Goal: Information Seeking & Learning: Learn about a topic

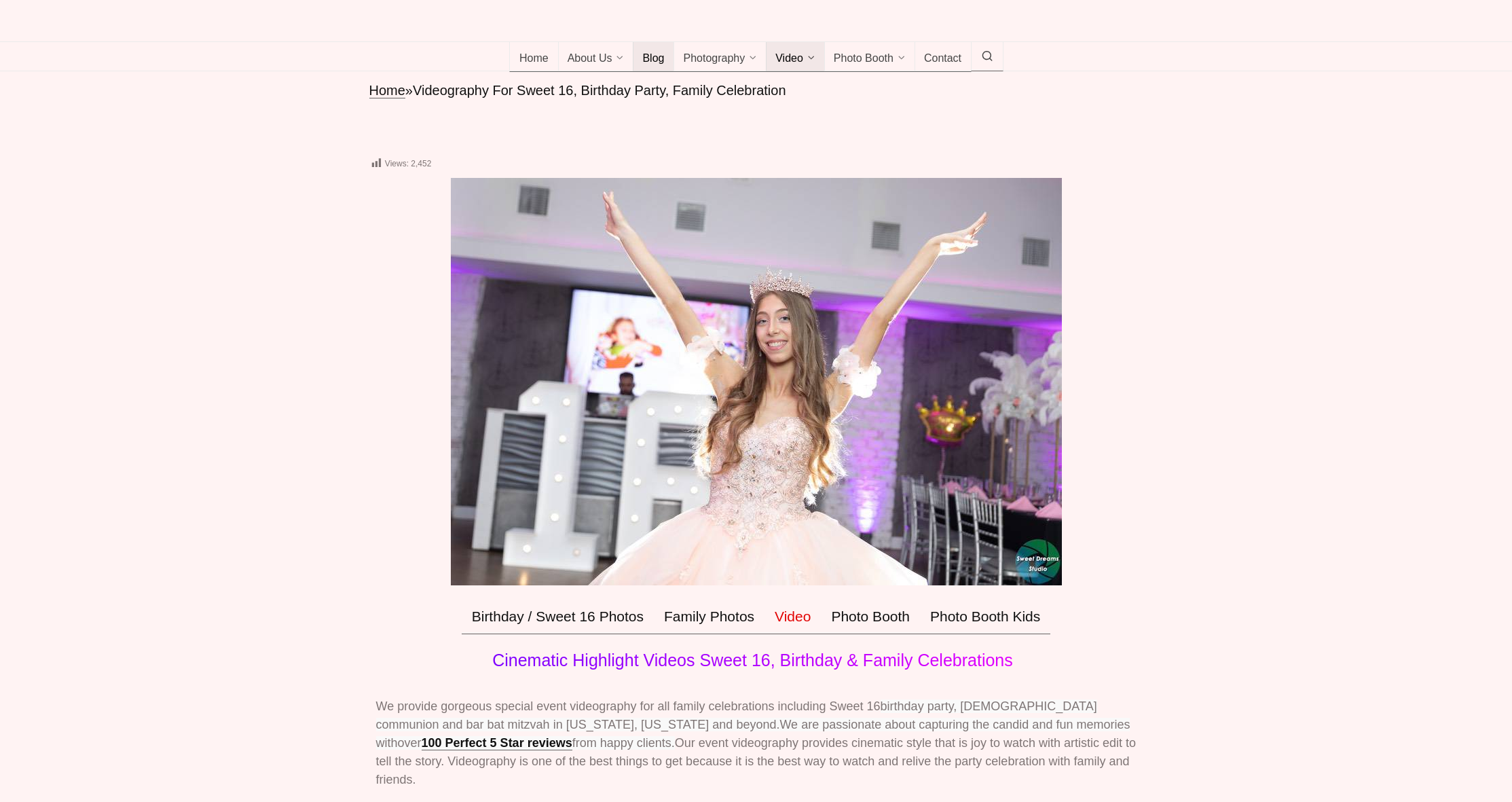
click at [653, 66] on span "Blog" at bounding box center [653, 58] width 22 height 14
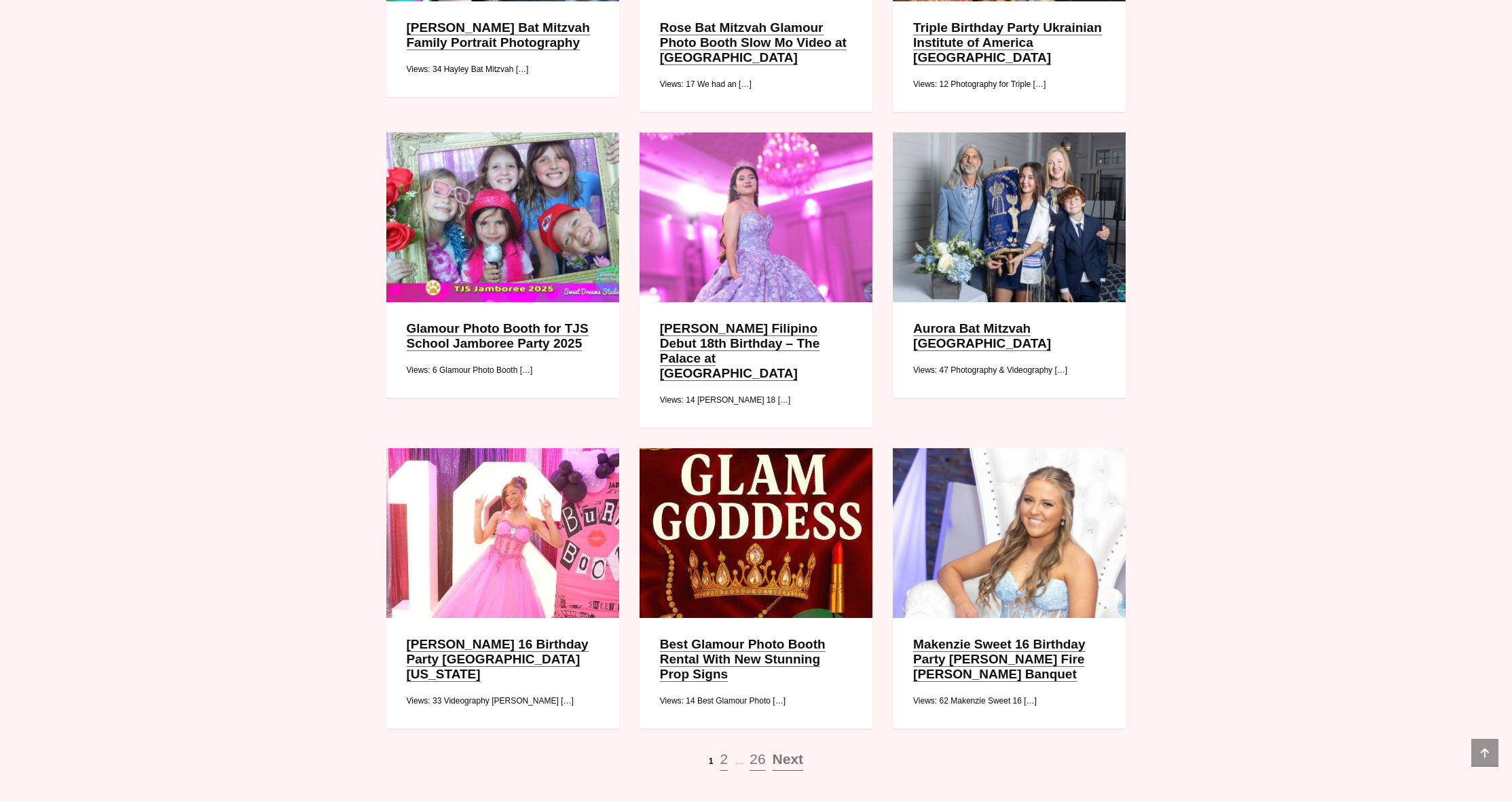
scroll to position [1480, 0]
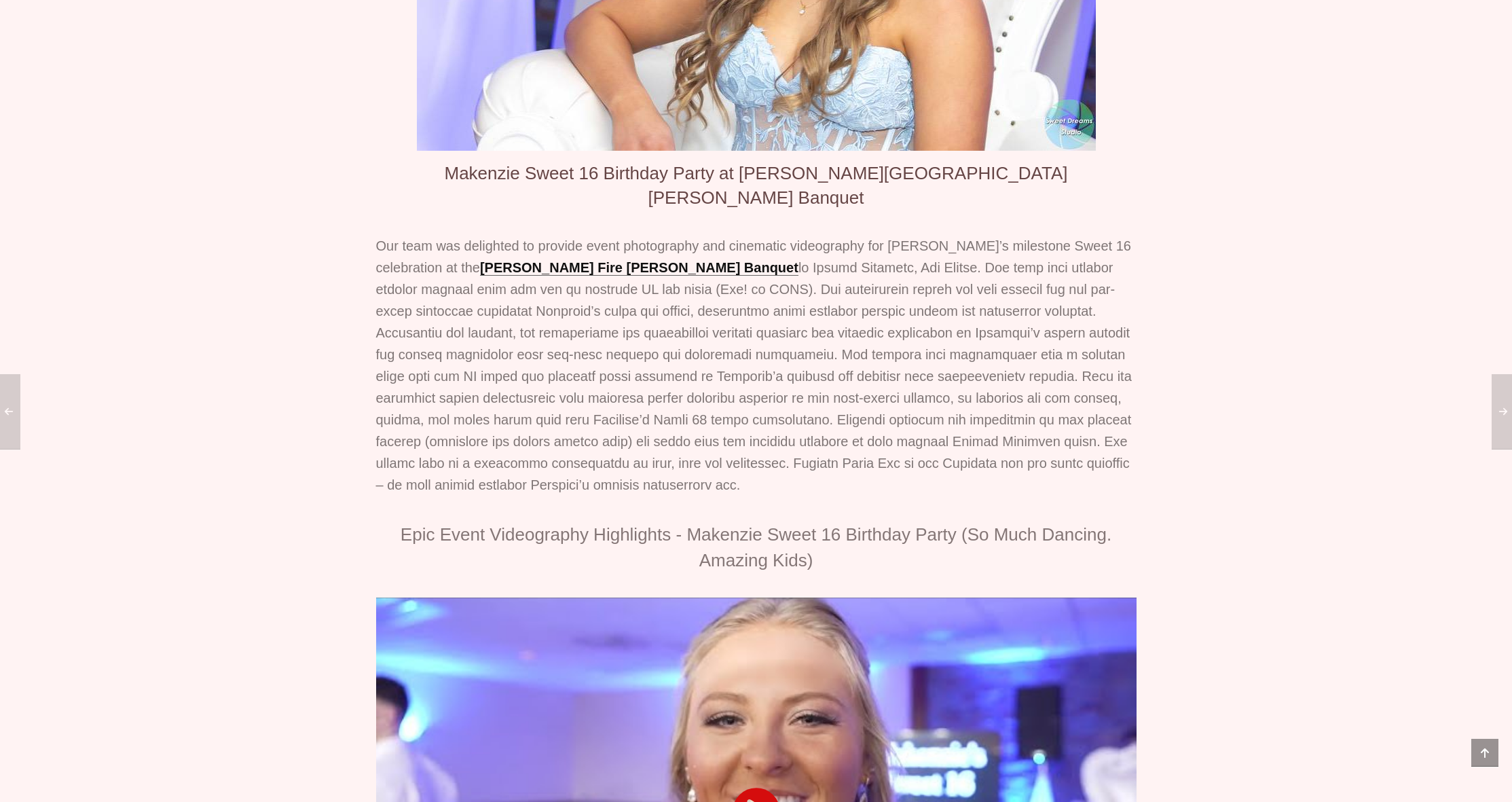
scroll to position [98, 0]
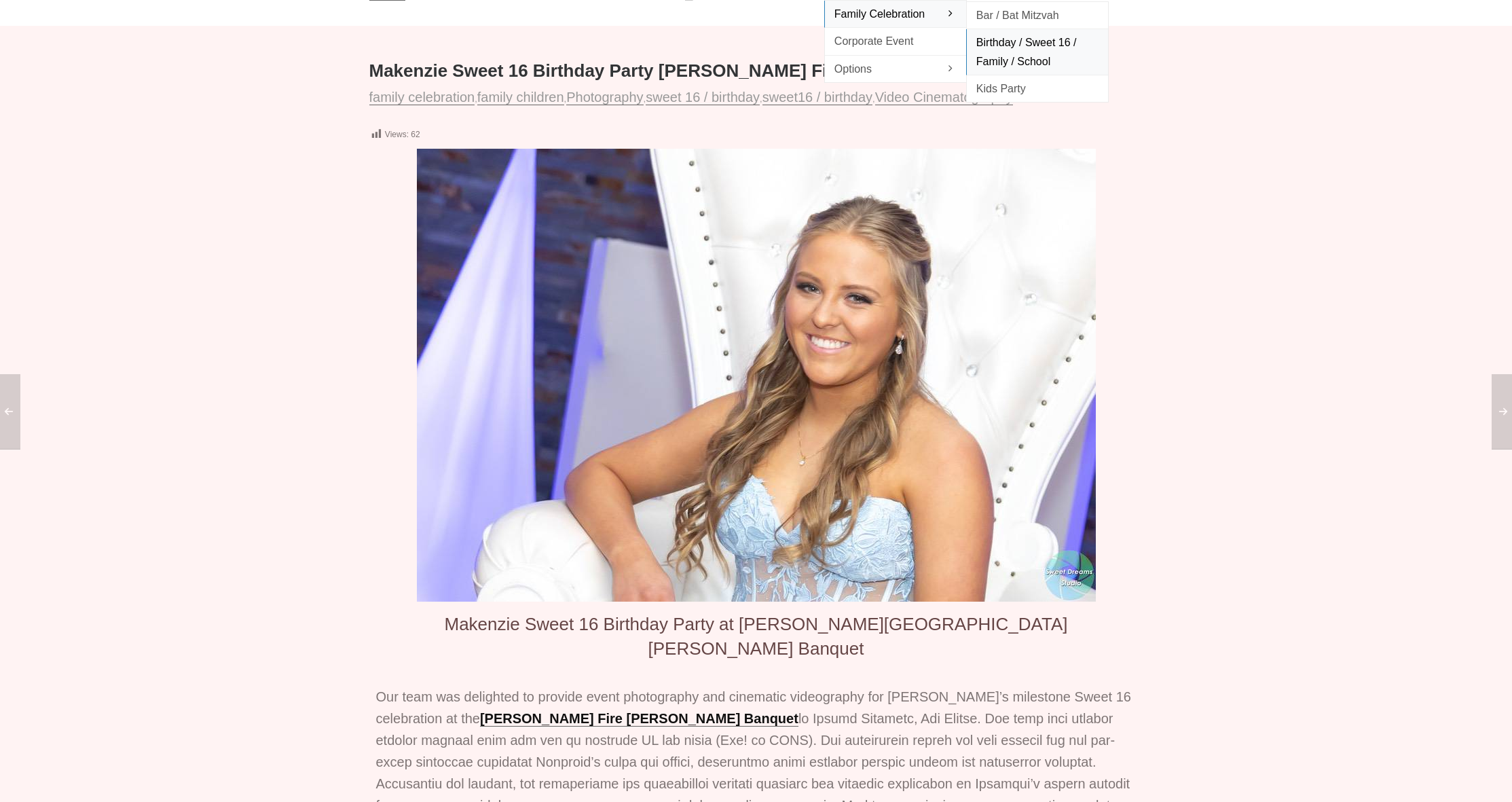
click at [1020, 70] on span "Birthday / Sweet 16 / Family / School" at bounding box center [1037, 52] width 123 height 37
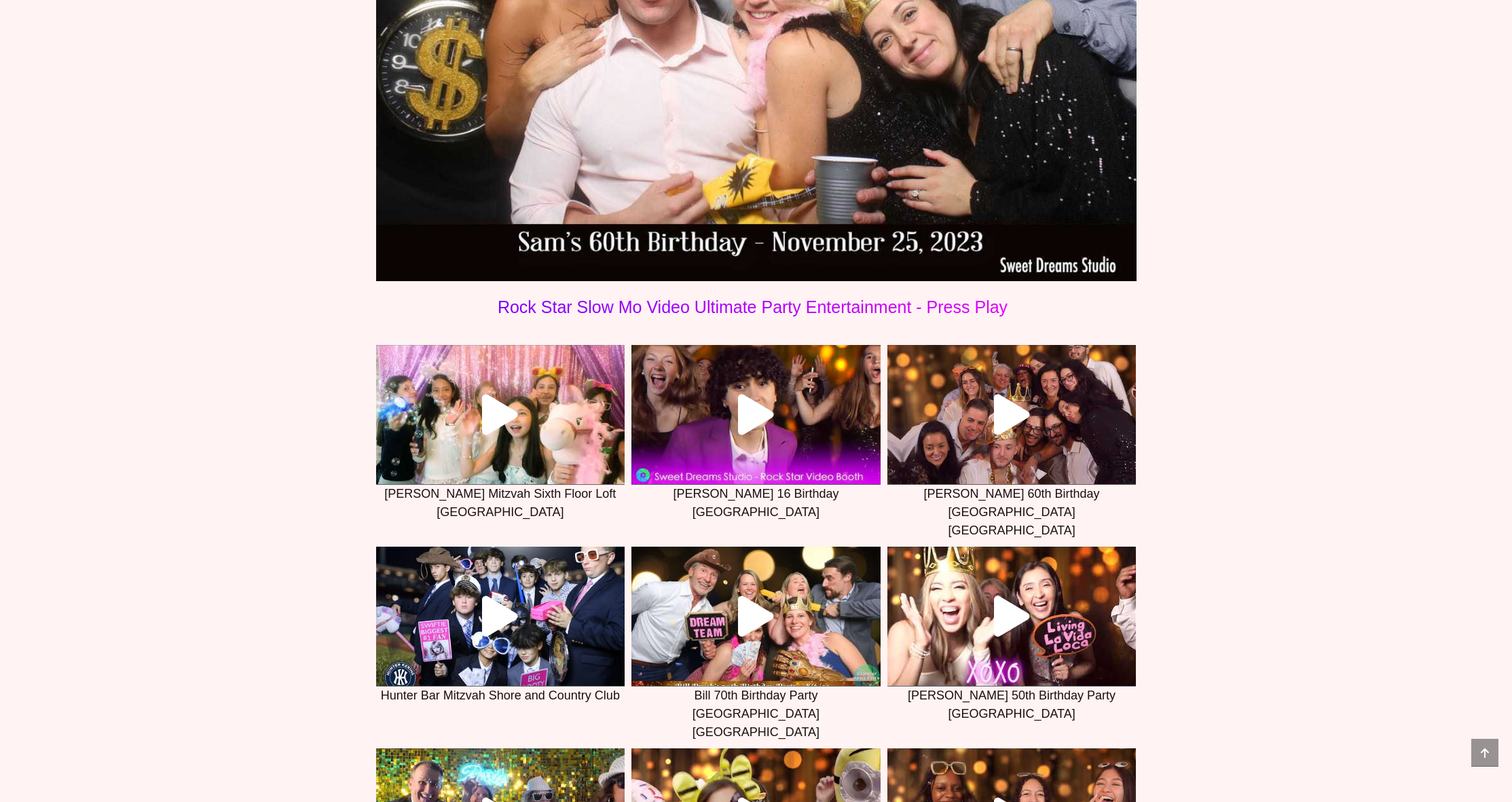
scroll to position [4068, 0]
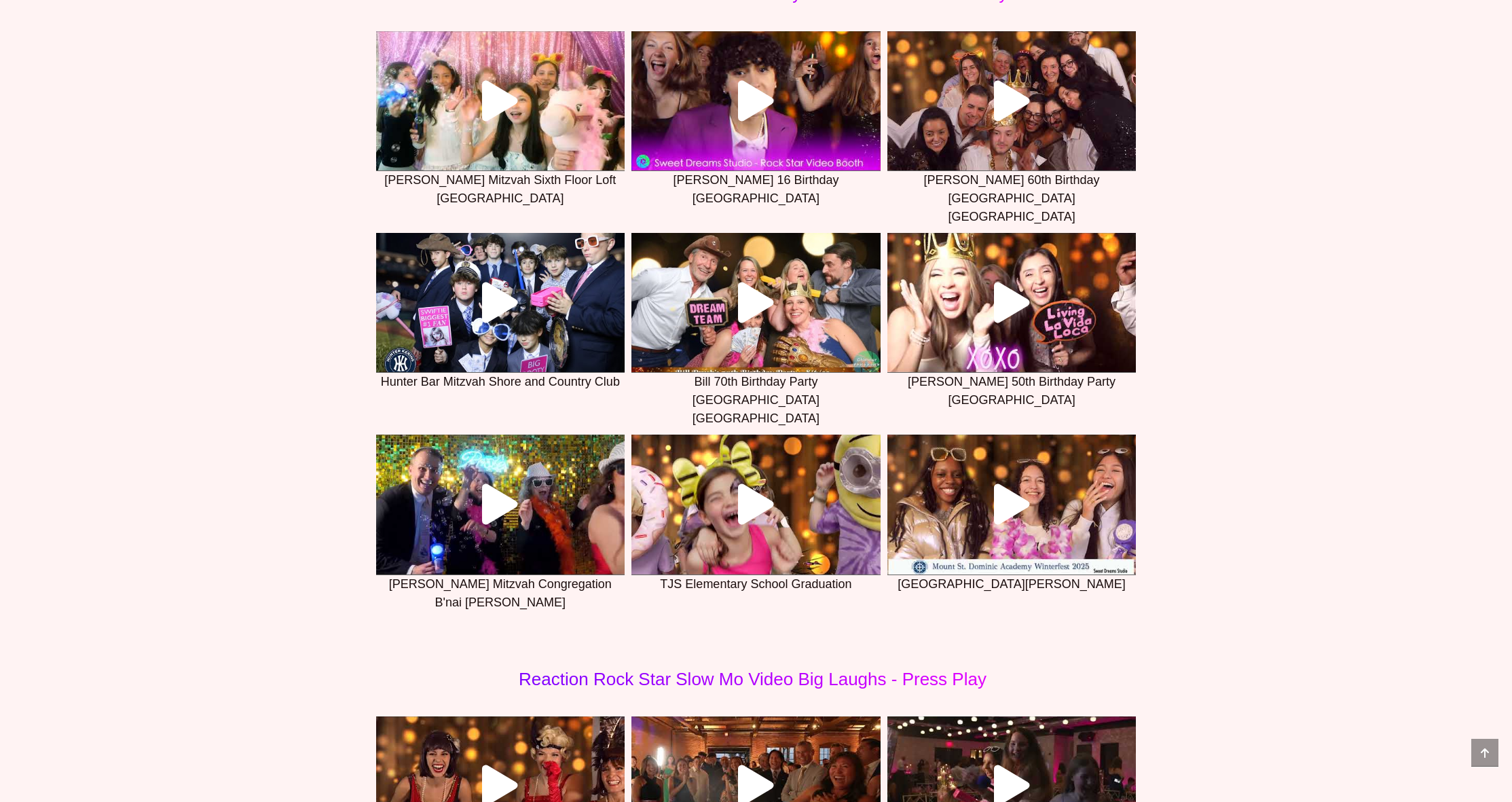
click at [525, 286] on div at bounding box center [501, 303] width 249 height 41
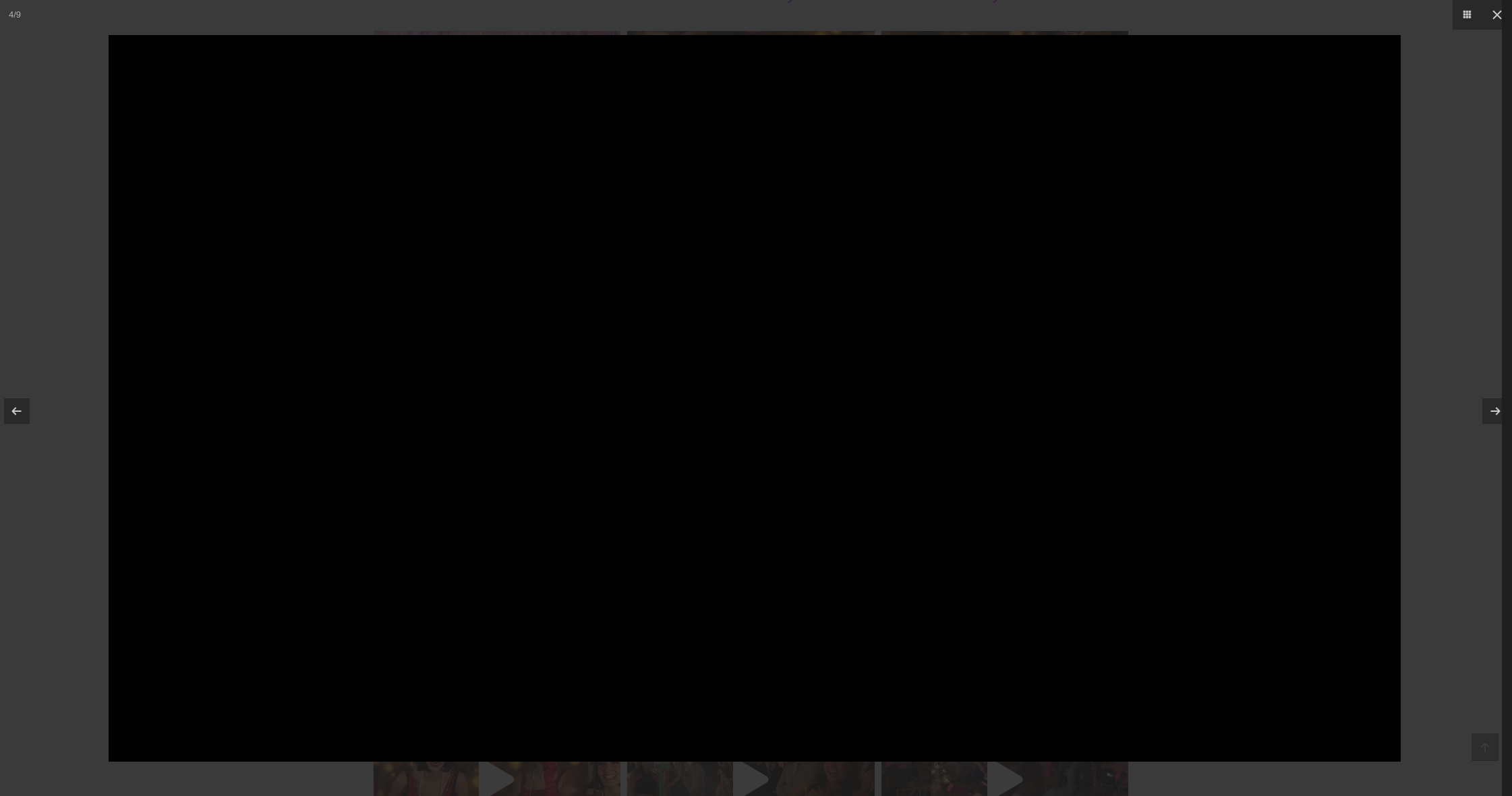
click at [318, 6] on div at bounding box center [756, 398] width 1512 height 796
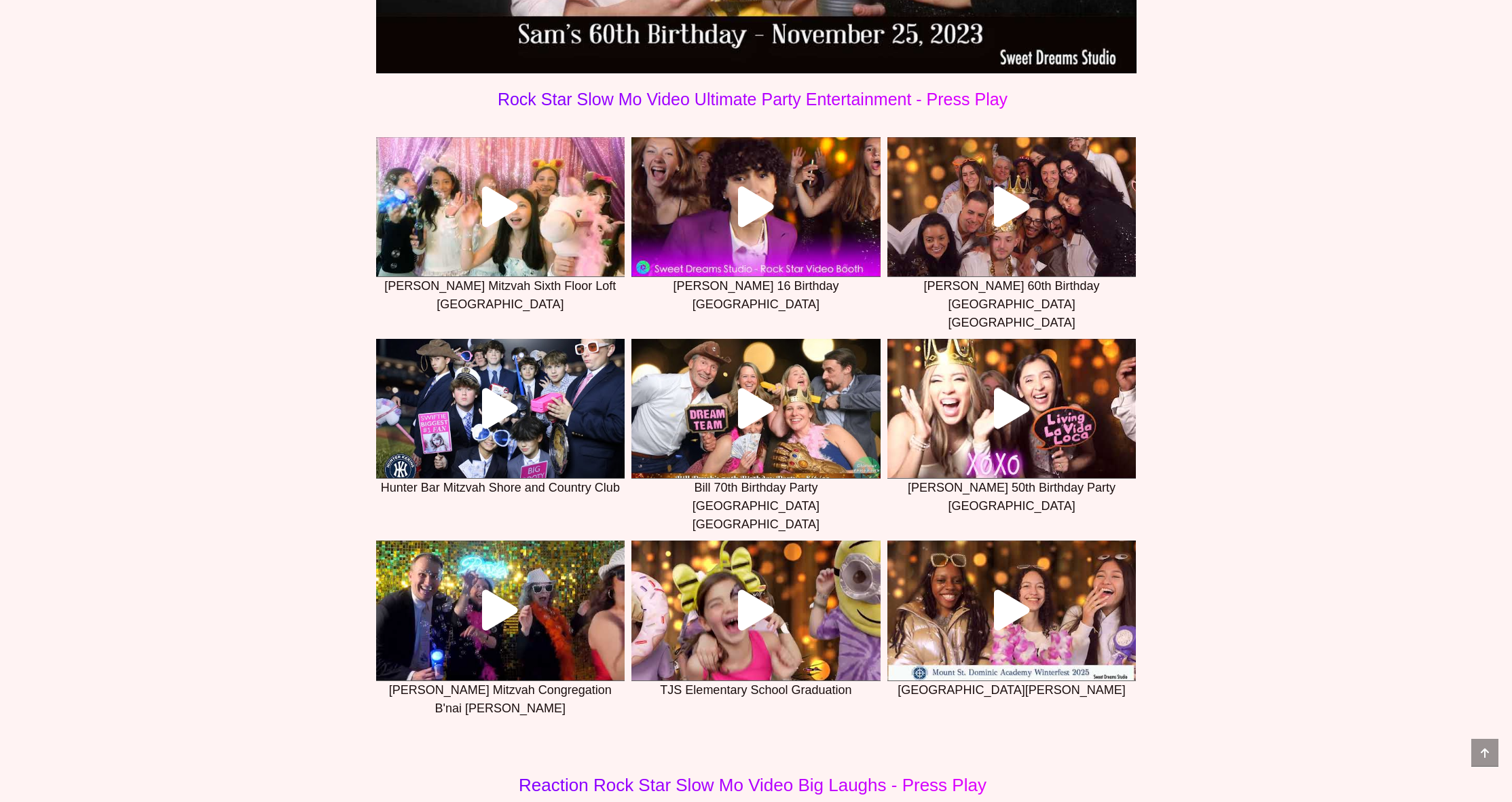
scroll to position [3944, 0]
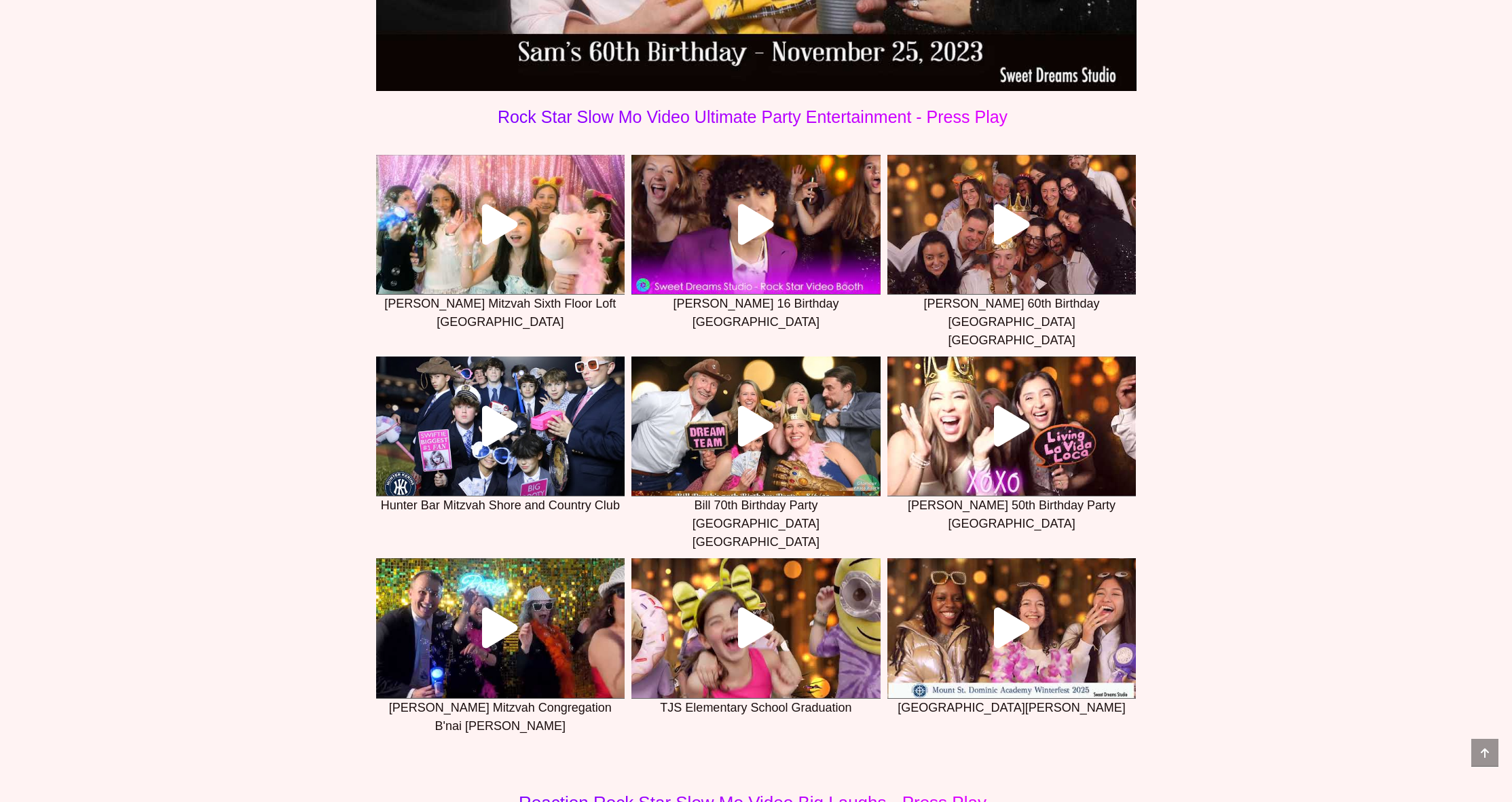
click at [511, 270] on link at bounding box center [501, 224] width 249 height 140
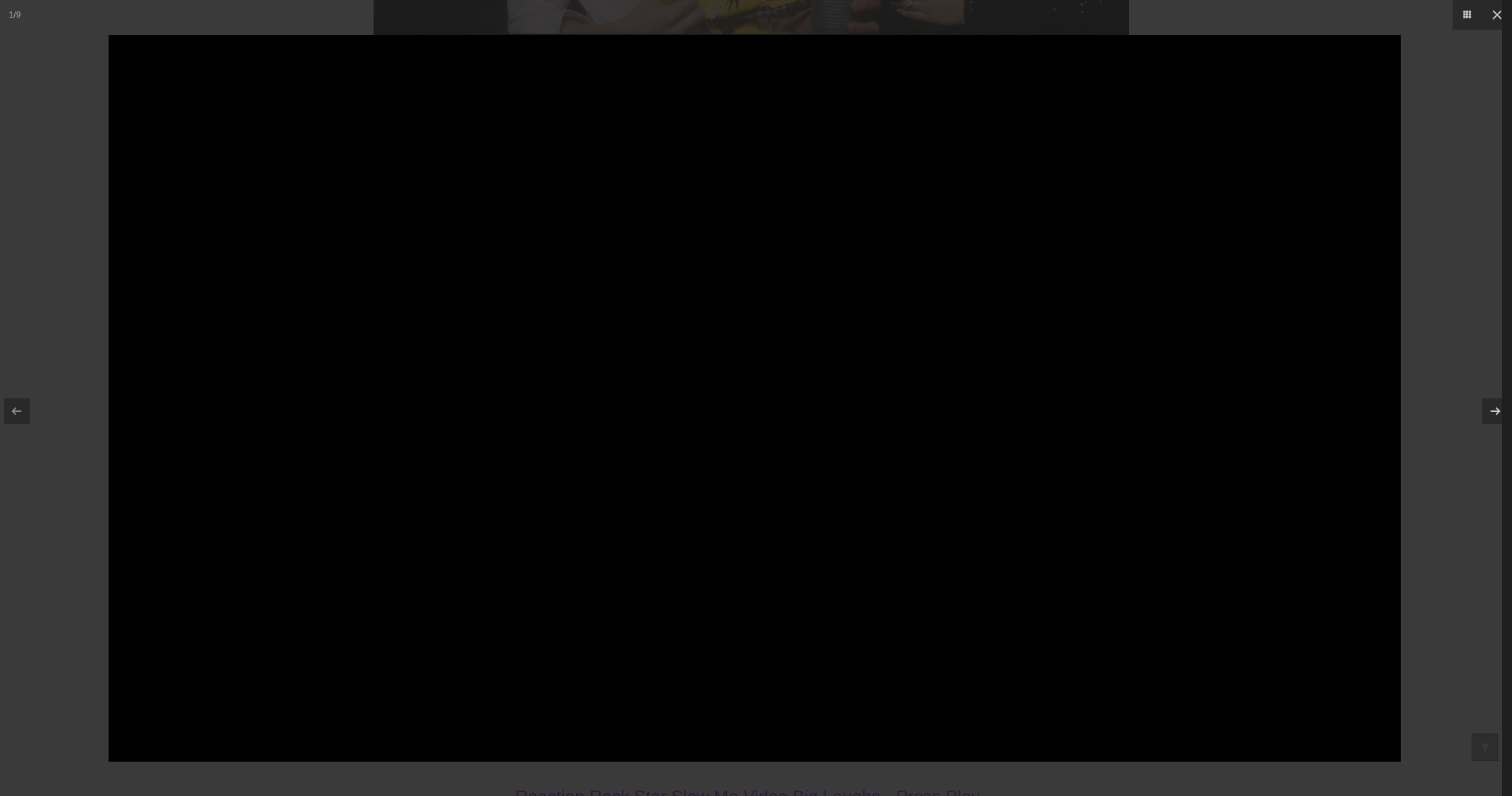
click at [68, 171] on div at bounding box center [756, 398] width 1512 height 796
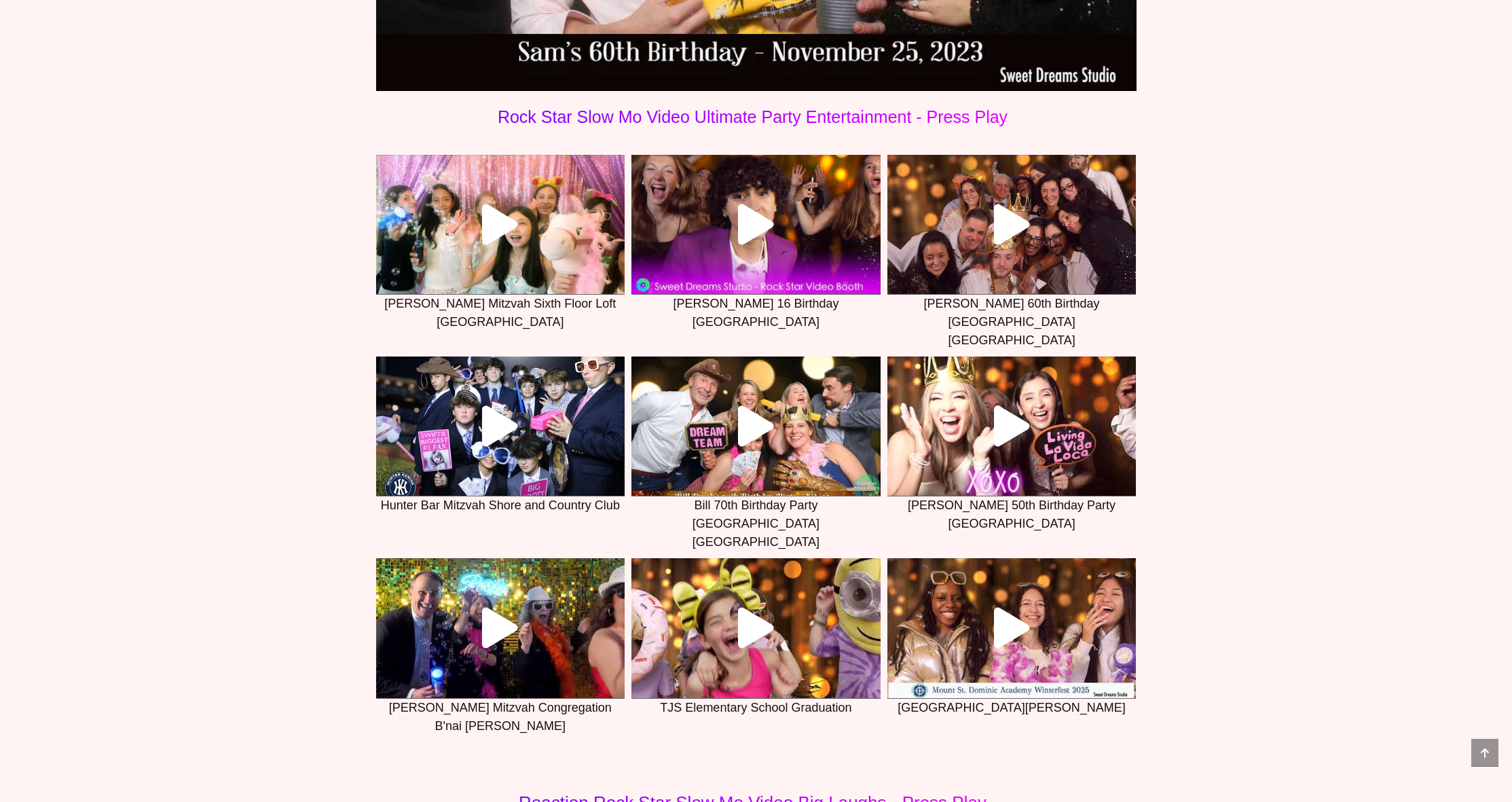
click at [502, 406] on icon at bounding box center [501, 426] width 41 height 41
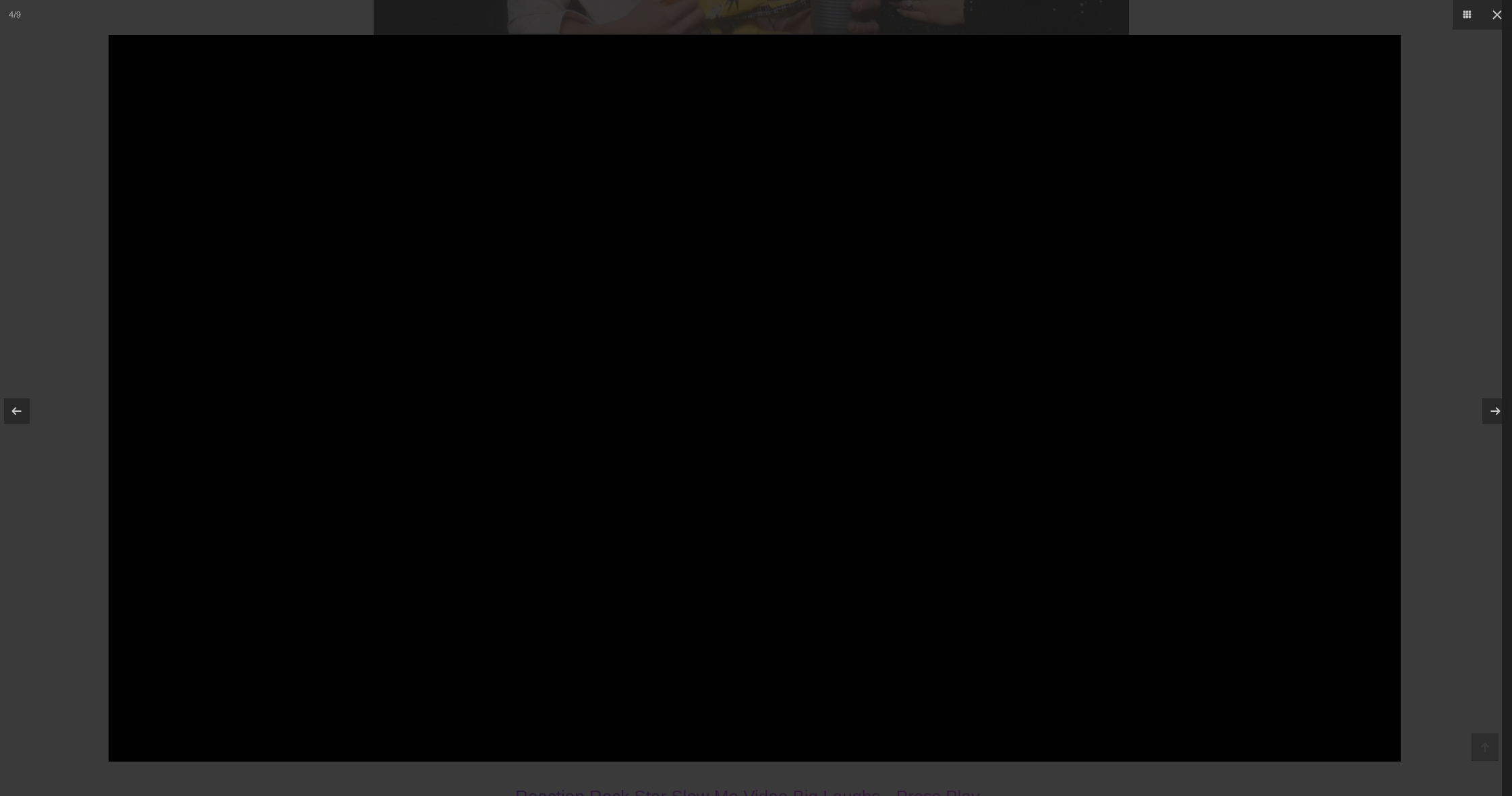
click at [1444, 122] on div at bounding box center [756, 398] width 1512 height 796
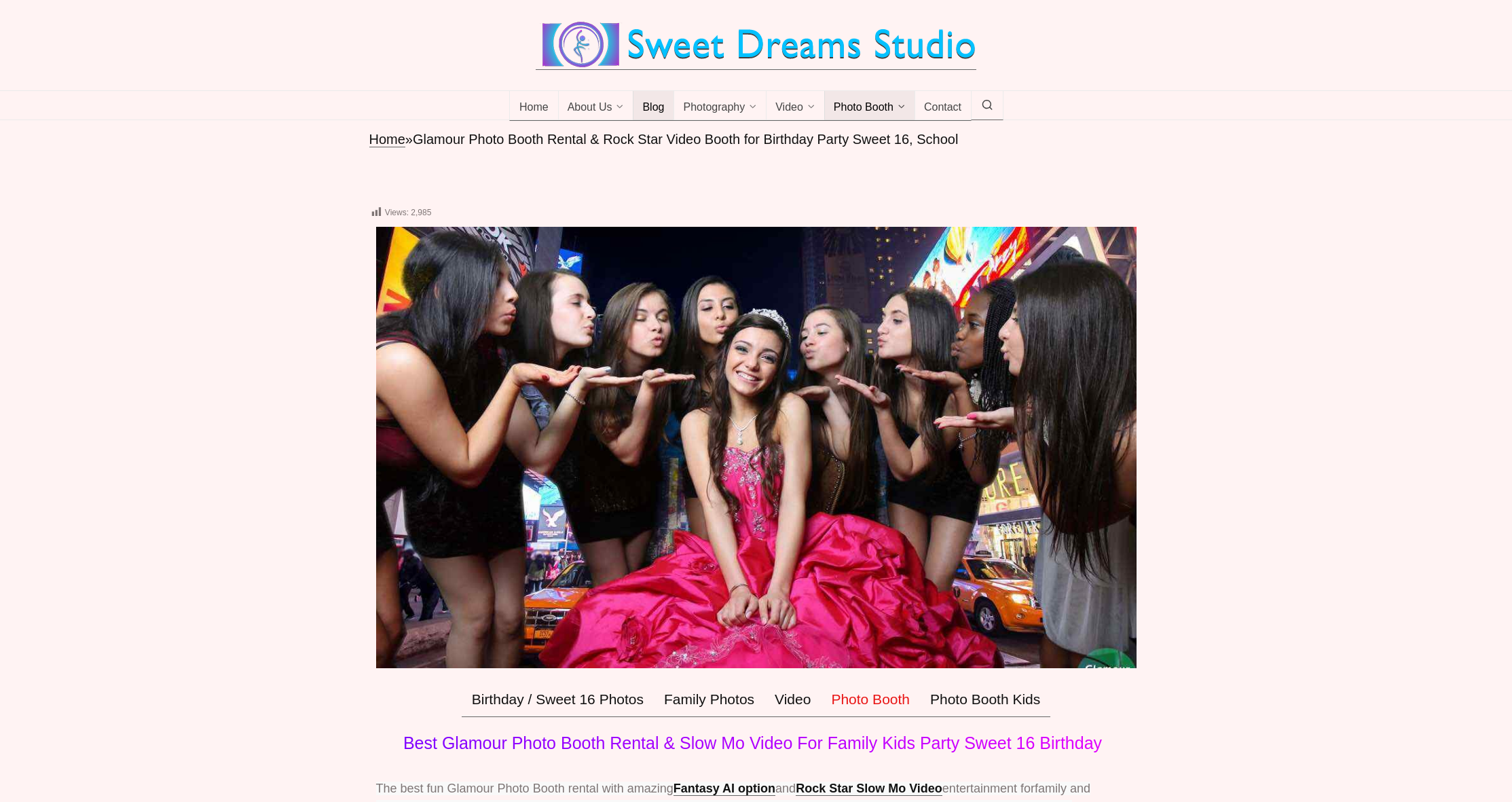
click at [649, 115] on span "Blog" at bounding box center [653, 107] width 22 height 14
